Goal: Navigation & Orientation: Find specific page/section

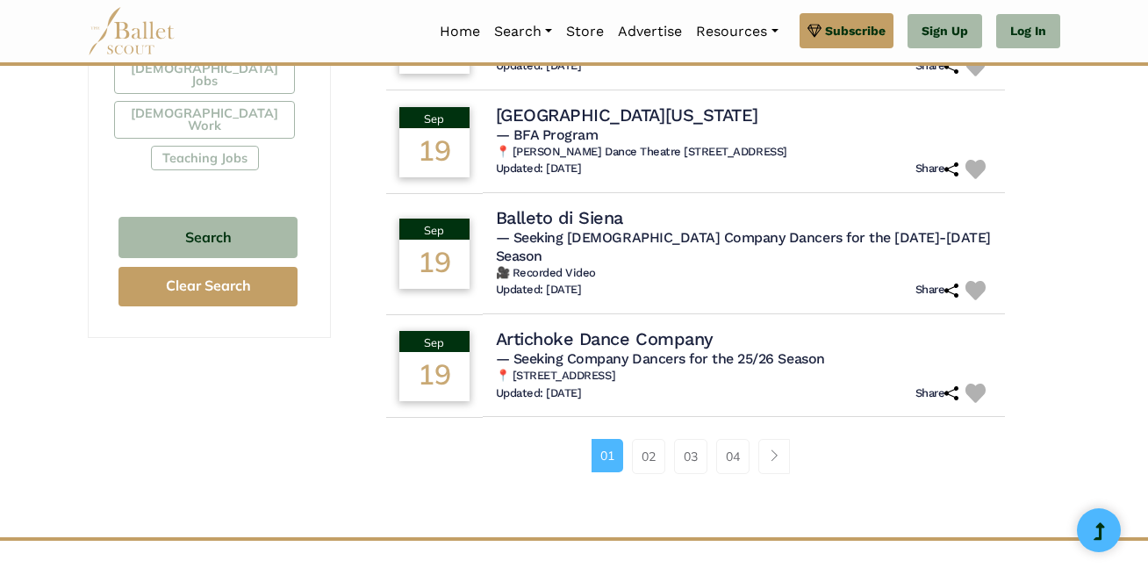
scroll to position [1143, 0]
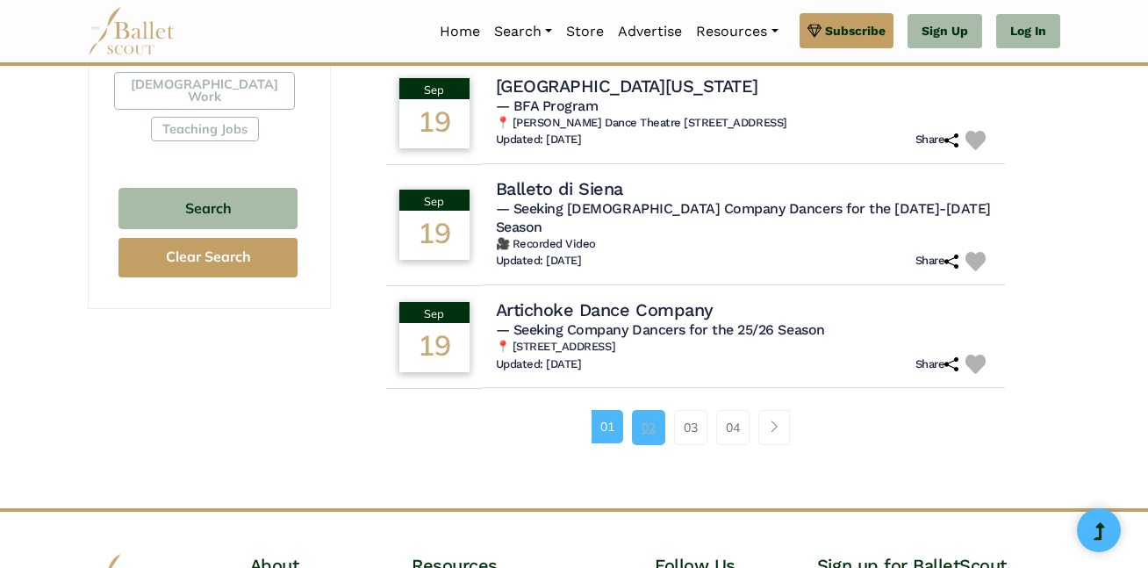
click at [647, 413] on link "02" at bounding box center [648, 427] width 33 height 35
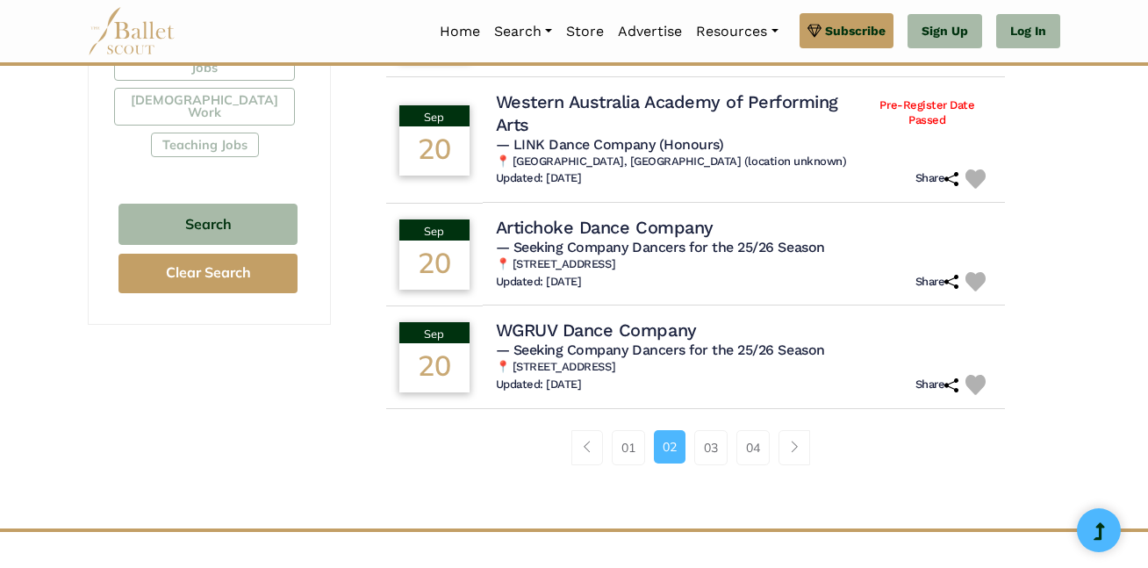
scroll to position [1130, 0]
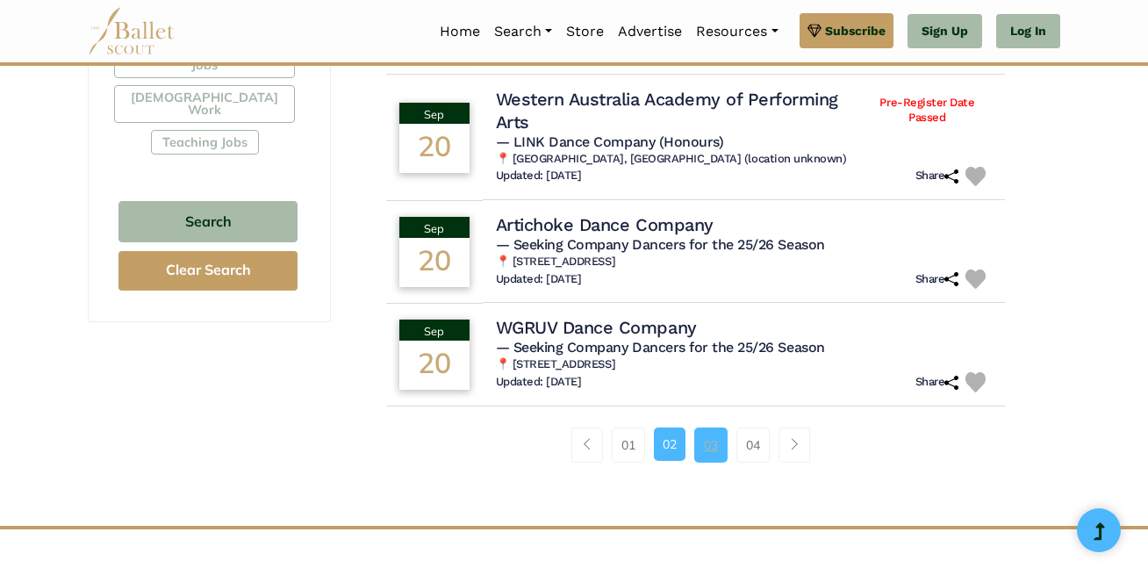
click at [713, 462] on link "03" at bounding box center [710, 444] width 33 height 35
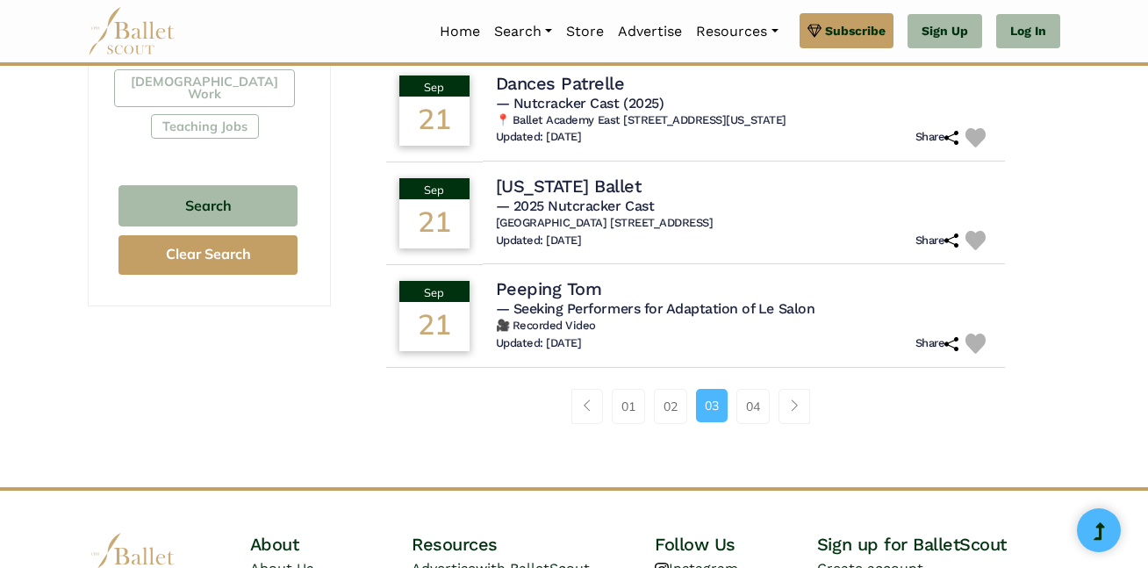
scroll to position [1143, 0]
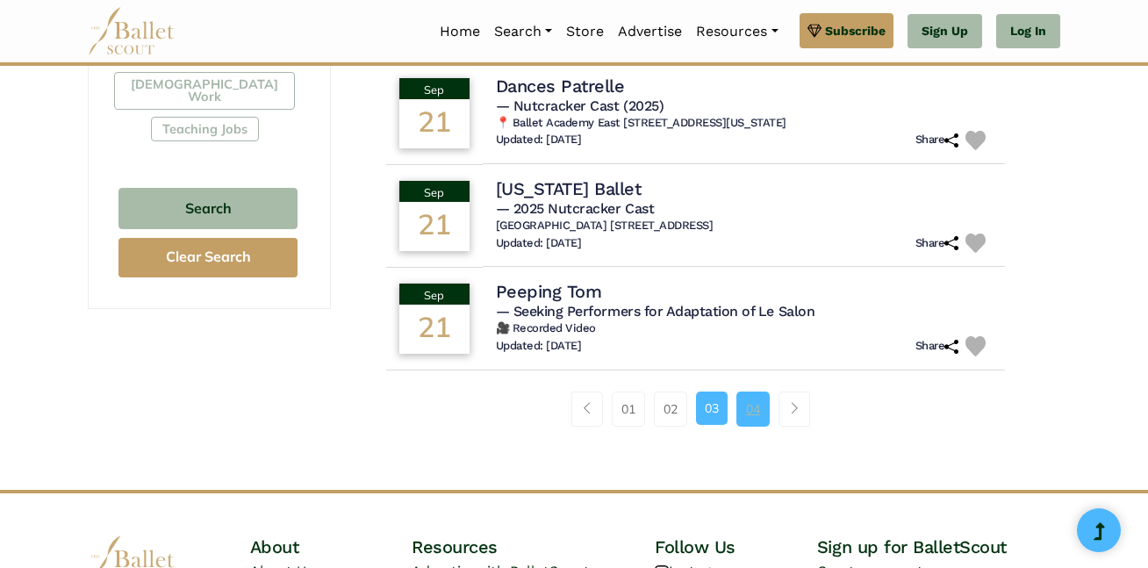
click at [751, 407] on link "04" at bounding box center [752, 408] width 33 height 35
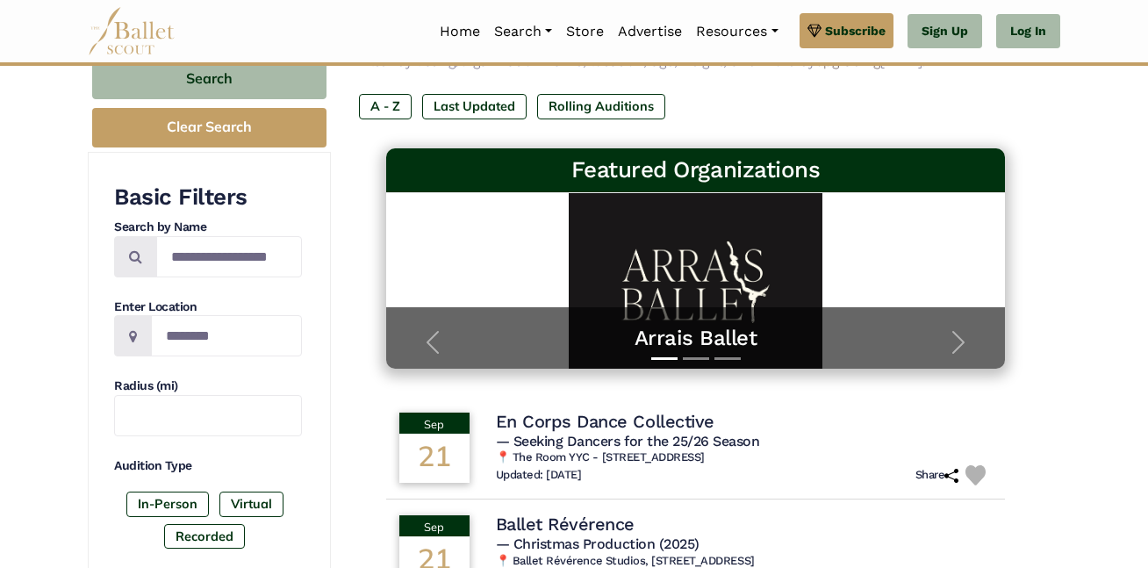
scroll to position [214, 0]
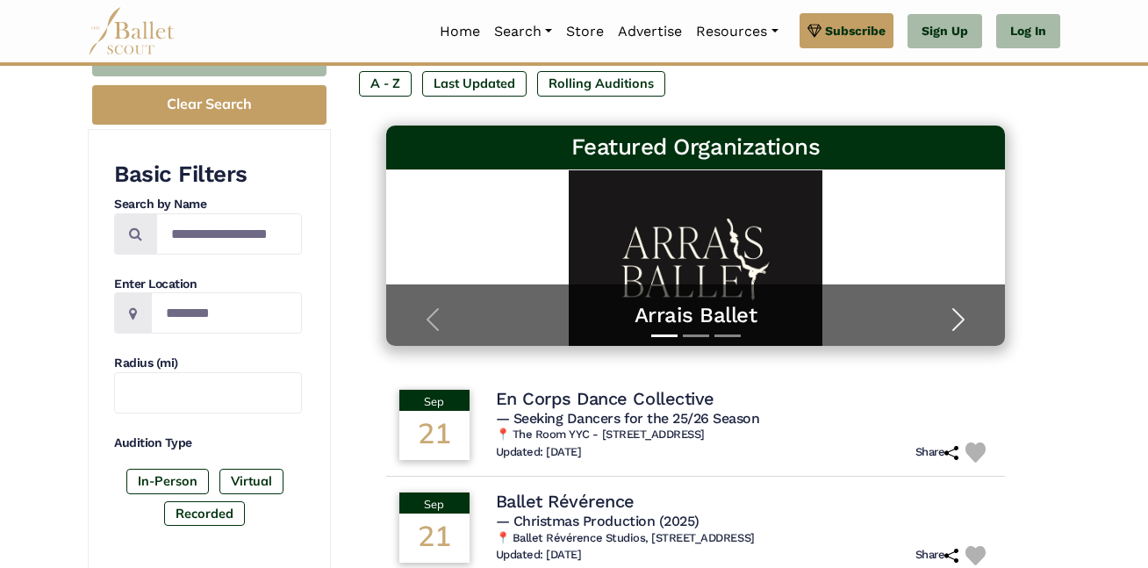
click at [964, 322] on span "button" at bounding box center [958, 319] width 28 height 28
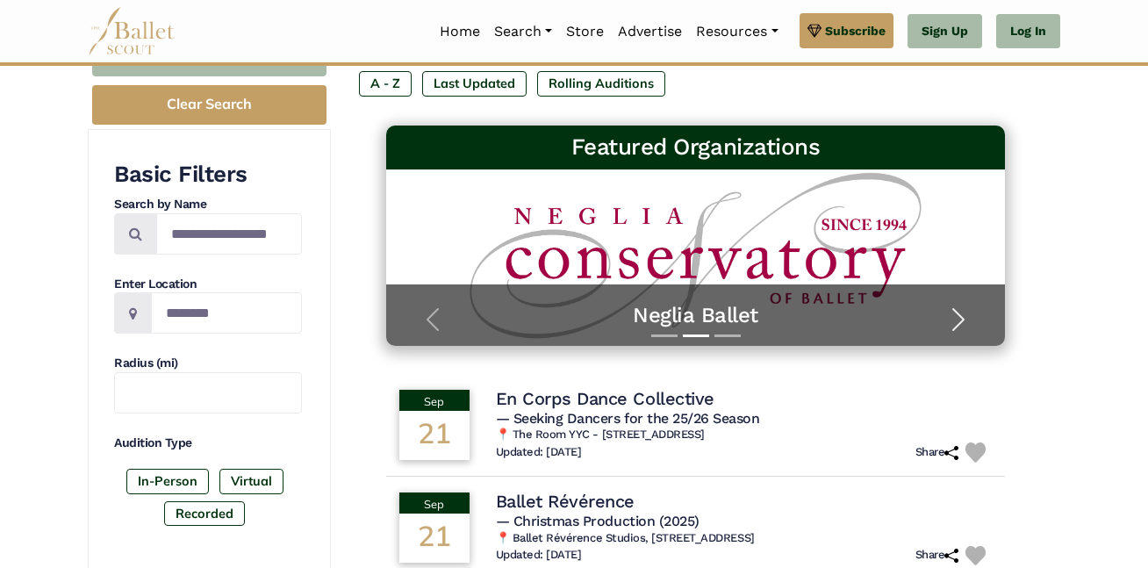
click at [963, 325] on span "button" at bounding box center [958, 319] width 28 height 28
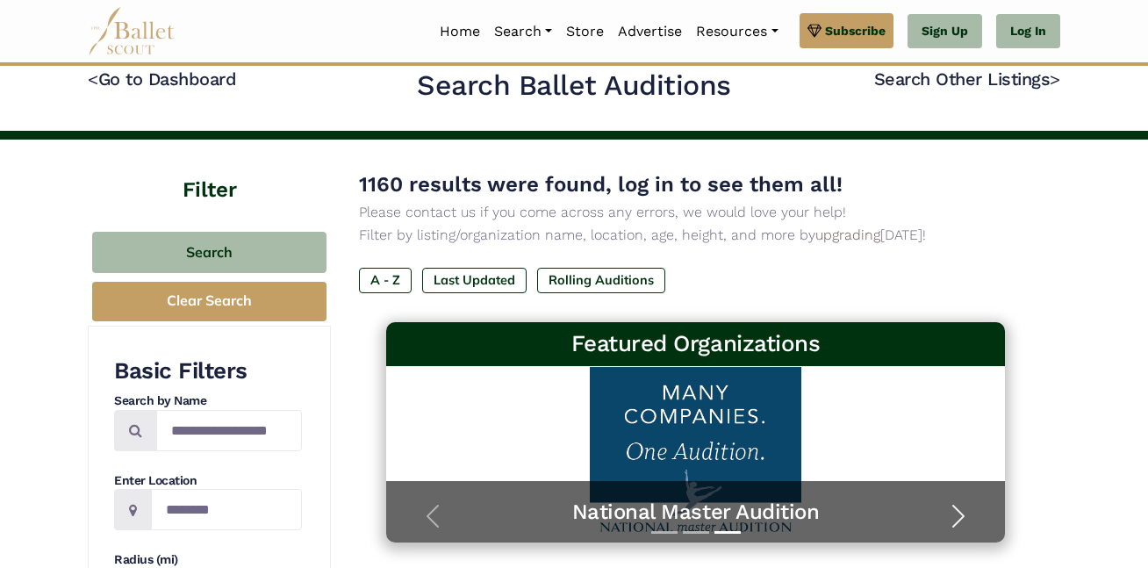
scroll to position [0, 0]
